Goal: Task Accomplishment & Management: Complete application form

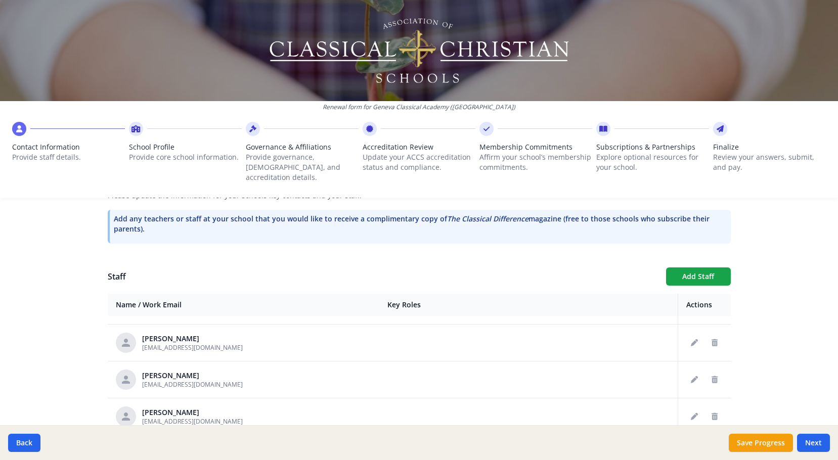
scroll to position [769, 0]
click at [812, 435] on button "Next" at bounding box center [813, 443] width 33 height 18
type input "[PHONE_NUMBER]"
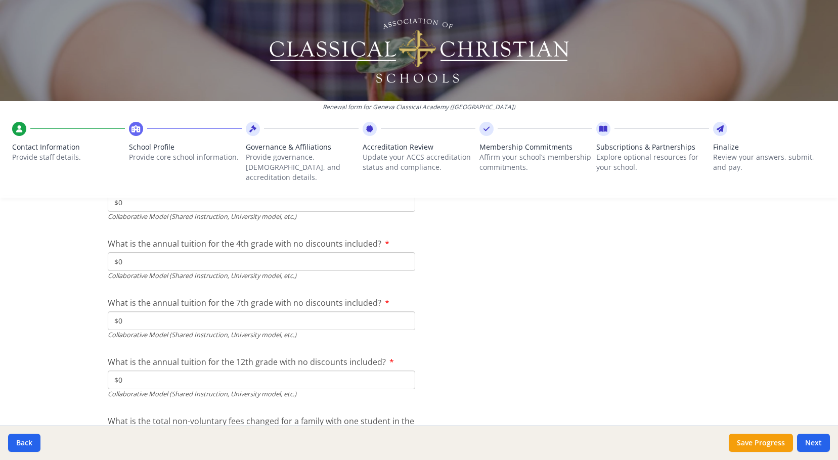
scroll to position [3417, 0]
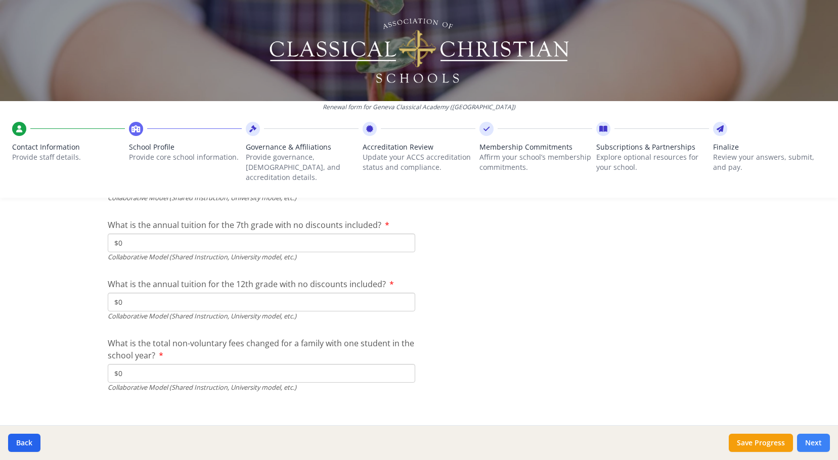
click at [818, 445] on button "Next" at bounding box center [813, 443] width 33 height 18
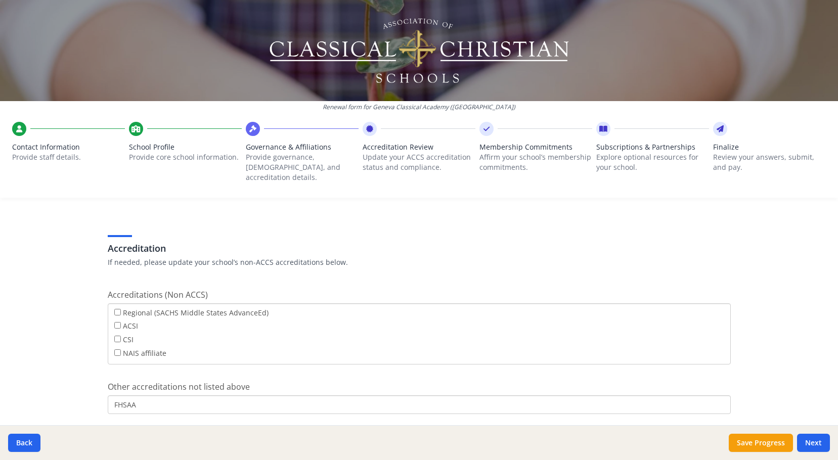
scroll to position [405, 0]
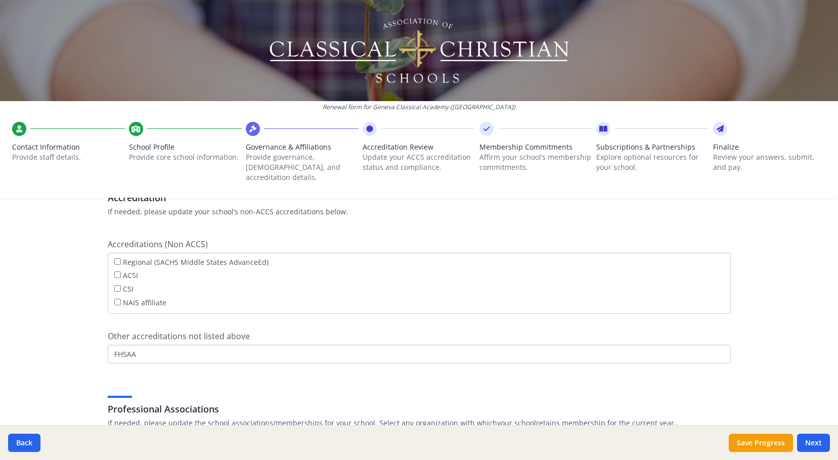
drag, startPoint x: 142, startPoint y: 346, endPoint x: 17, endPoint y: 358, distance: 125.5
click at [17, 358] on div "Renewal form for Geneva Classical Academy ([GEOGRAPHIC_DATA]) Contact Informati…" at bounding box center [419, 230] width 838 height 460
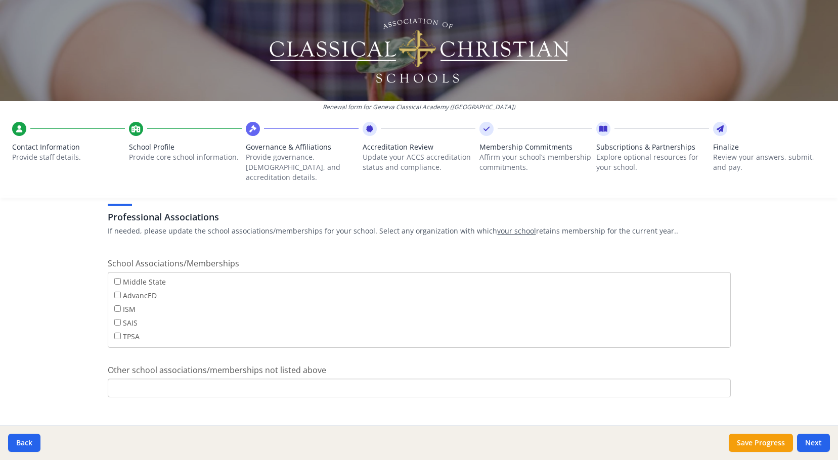
scroll to position [601, 0]
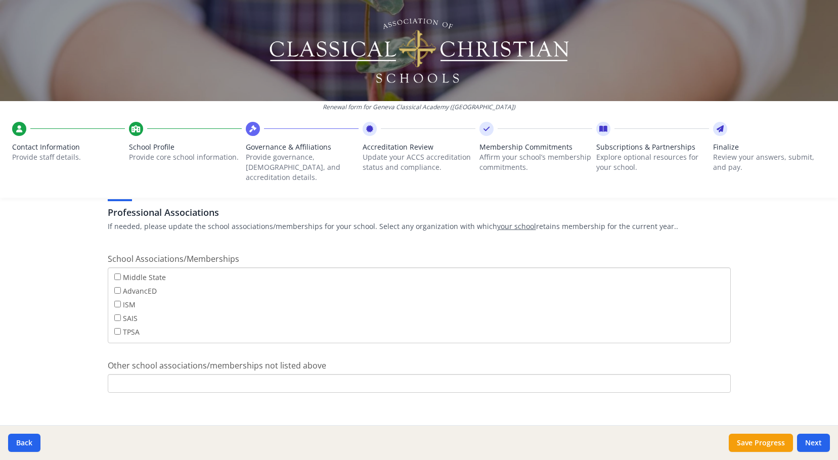
click at [169, 374] on input "Other school associations/memberships not listed above" at bounding box center [419, 383] width 623 height 19
type input "FHSAA"
click at [820, 444] on button "Next" at bounding box center [813, 443] width 33 height 18
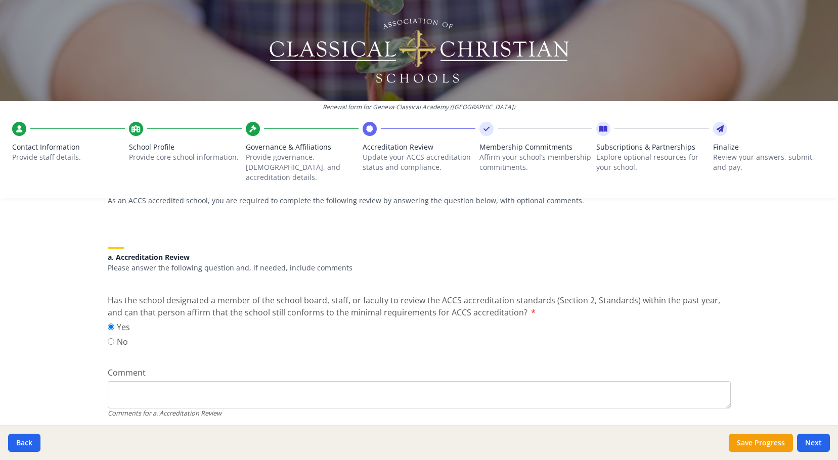
scroll to position [101, 0]
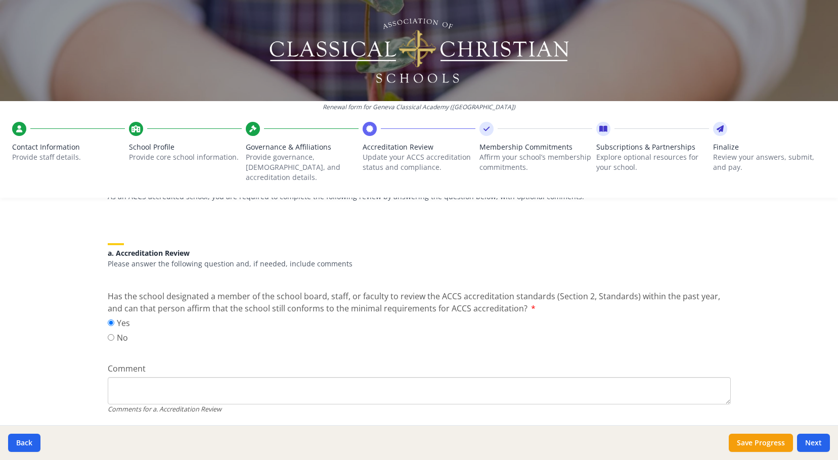
click at [271, 377] on textarea "Comment" at bounding box center [419, 390] width 623 height 27
drag, startPoint x: 108, startPoint y: 375, endPoint x: 113, endPoint y: 375, distance: 5.1
click at [110, 377] on textarea "Board Governance Committee has the responsibility of oversight in regards to ou…" at bounding box center [419, 390] width 623 height 27
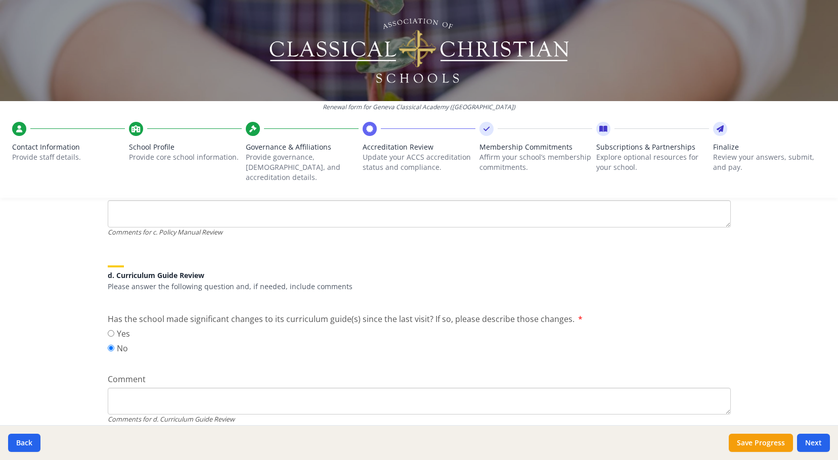
scroll to position [708, 0]
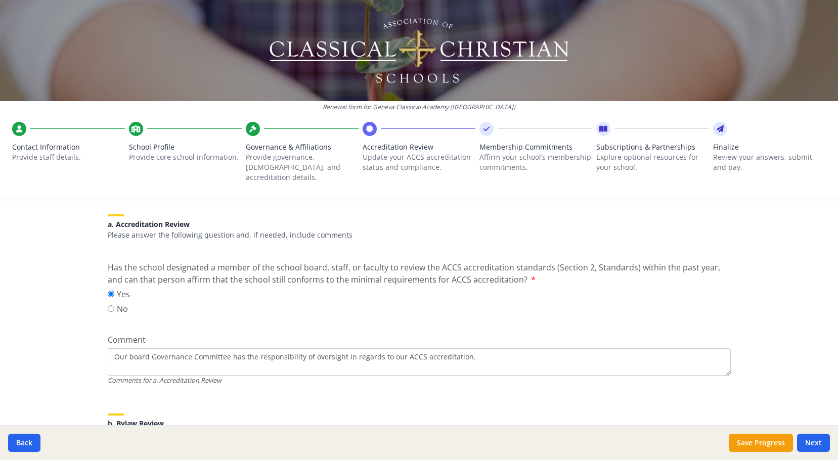
scroll to position [139, 0]
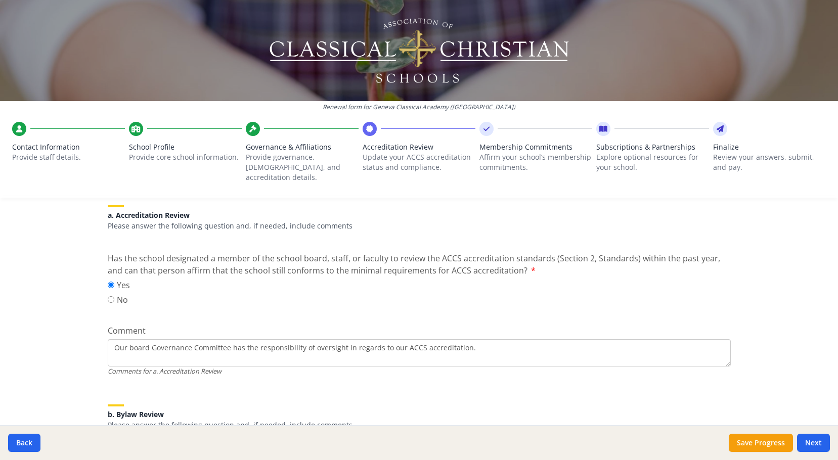
click at [145, 339] on textarea "Our board Governance Committee has the responsibility of oversight in regards t…" at bounding box center [419, 352] width 623 height 27
click at [470, 339] on textarea "Our board's Governance Committee has the responsibility of oversight in regards…" at bounding box center [419, 352] width 623 height 27
click at [257, 339] on textarea "Our board's Governance Committee has the responsibility of oversight in regards…" at bounding box center [419, 352] width 623 height 27
click at [515, 343] on textarea "Our board's Governance Committee has the ongoing responsibility of oversight in…" at bounding box center [419, 352] width 623 height 27
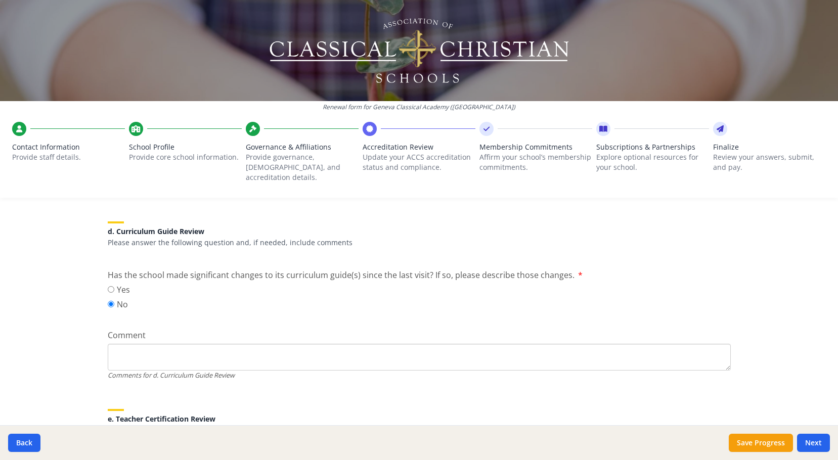
scroll to position [696, 0]
type textarea "Our board's Governance Committee has the ongoing responsibility of oversight in…"
click at [108, 288] on input "Yes" at bounding box center [111, 291] width 7 height 7
radio input "true"
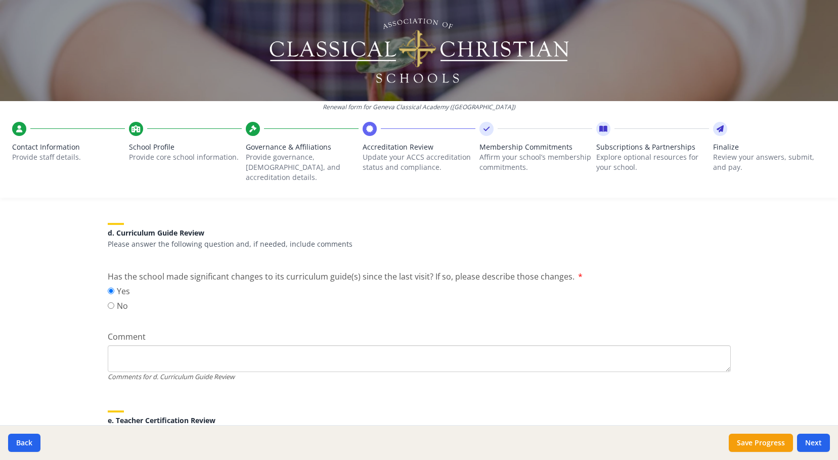
type textarea "W"
type textarea "T"
click at [108, 300] on label "No" at bounding box center [119, 306] width 22 height 12
click at [108, 303] on input "No" at bounding box center [111, 306] width 7 height 7
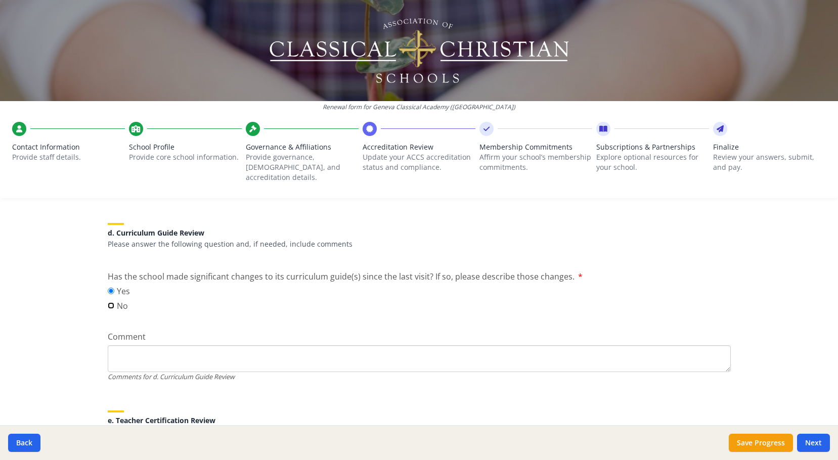
radio input "true"
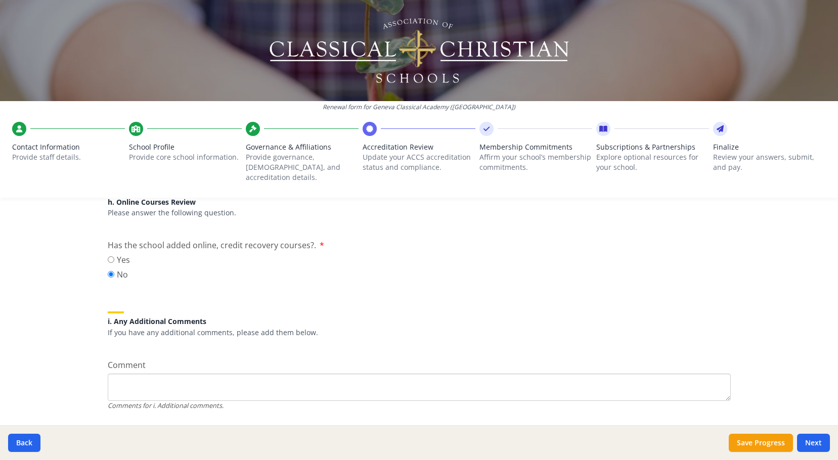
scroll to position [1303, 0]
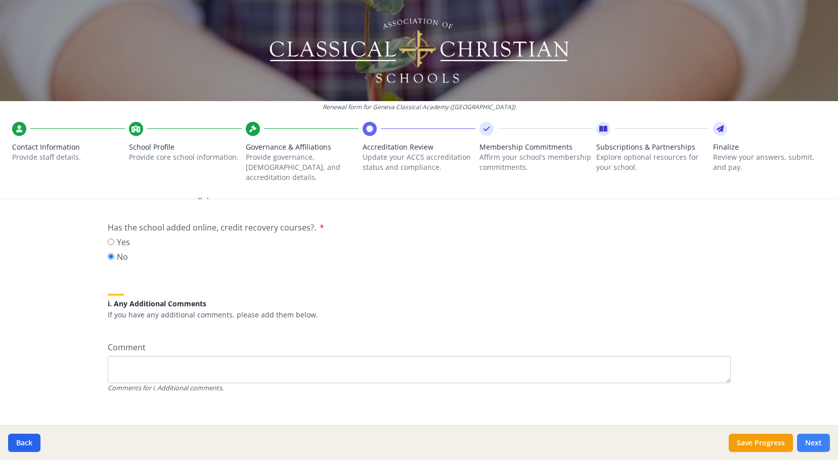
click at [819, 440] on button "Next" at bounding box center [813, 443] width 33 height 18
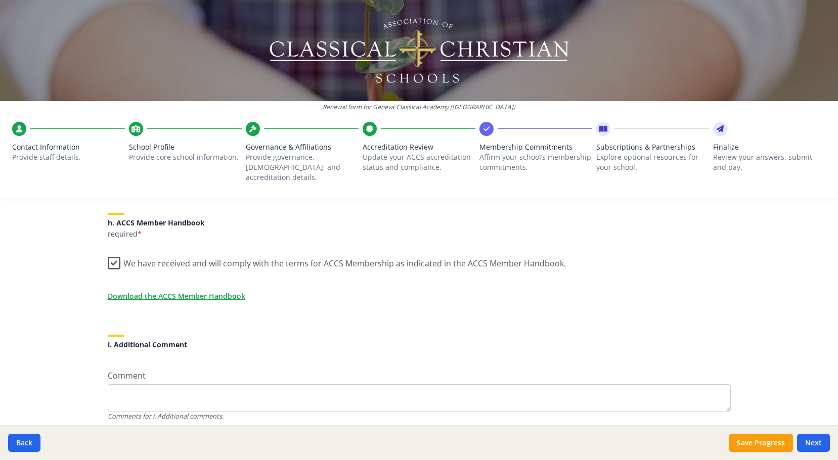
scroll to position [860, 0]
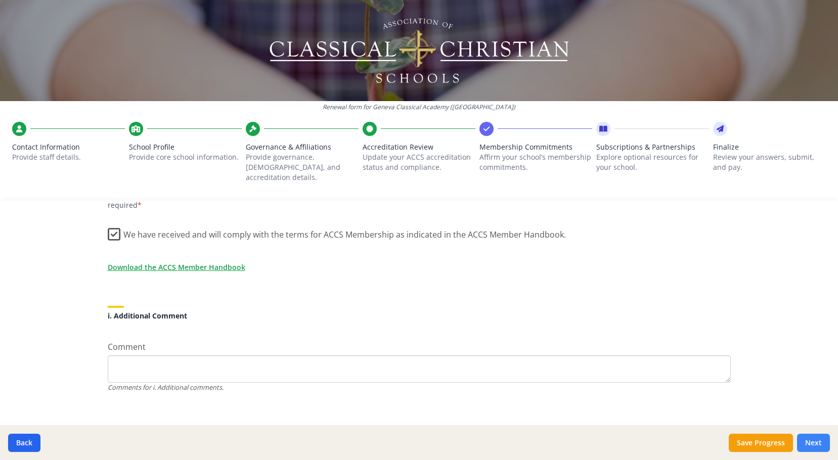
click at [815, 442] on button "Next" at bounding box center [813, 443] width 33 height 18
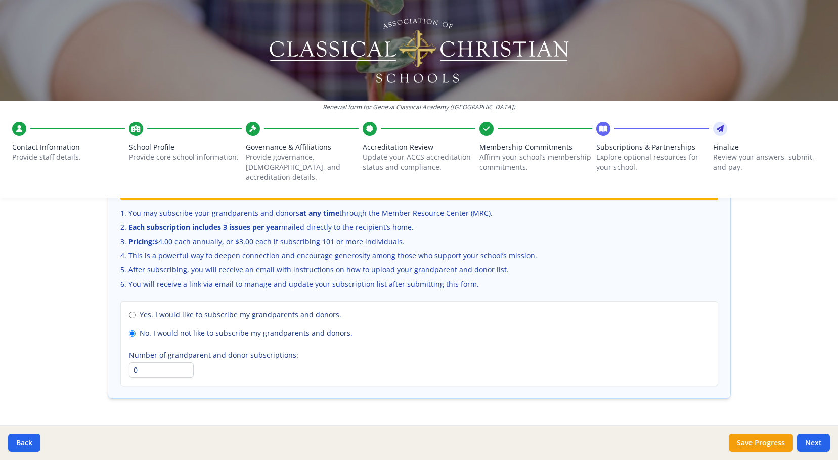
scroll to position [696, 0]
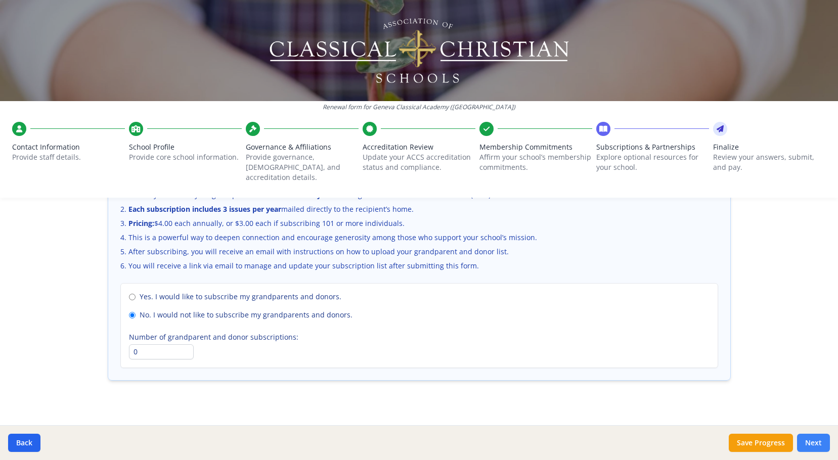
click at [813, 447] on button "Next" at bounding box center [813, 443] width 33 height 18
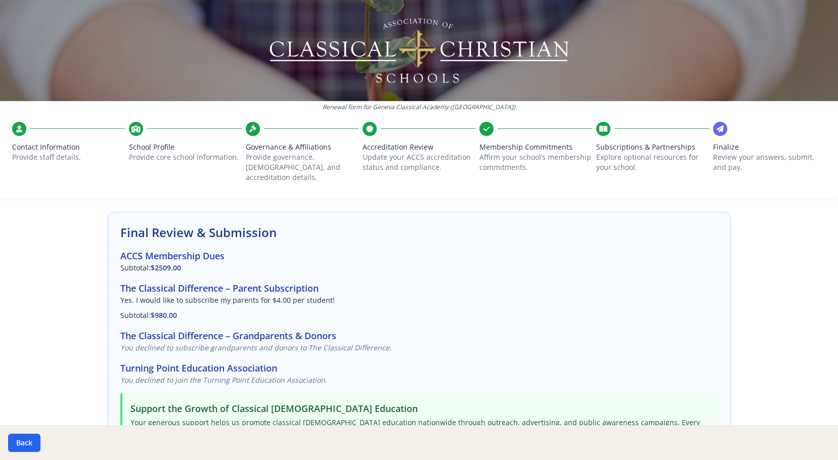
scroll to position [40, 0]
